Goal: Task Accomplishment & Management: Manage account settings

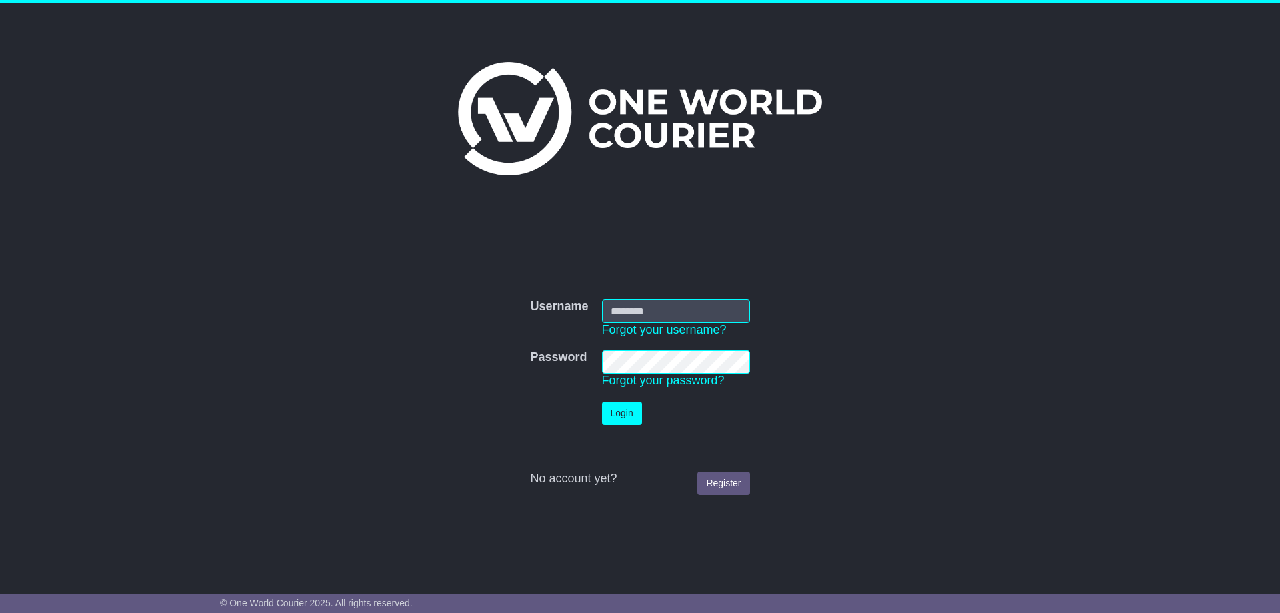
type input "**********"
click at [630, 413] on button "Login" at bounding box center [622, 412] width 40 height 23
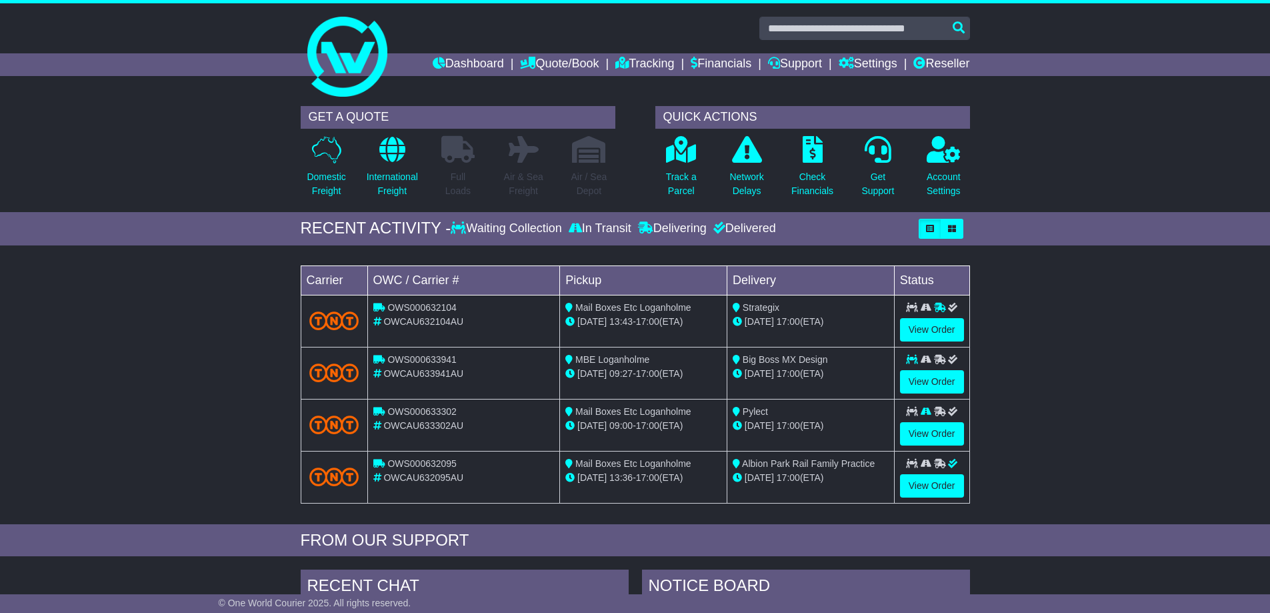
click at [457, 229] on icon at bounding box center [458, 227] width 15 height 12
